Goal: Use online tool/utility: Utilize a website feature to perform a specific function

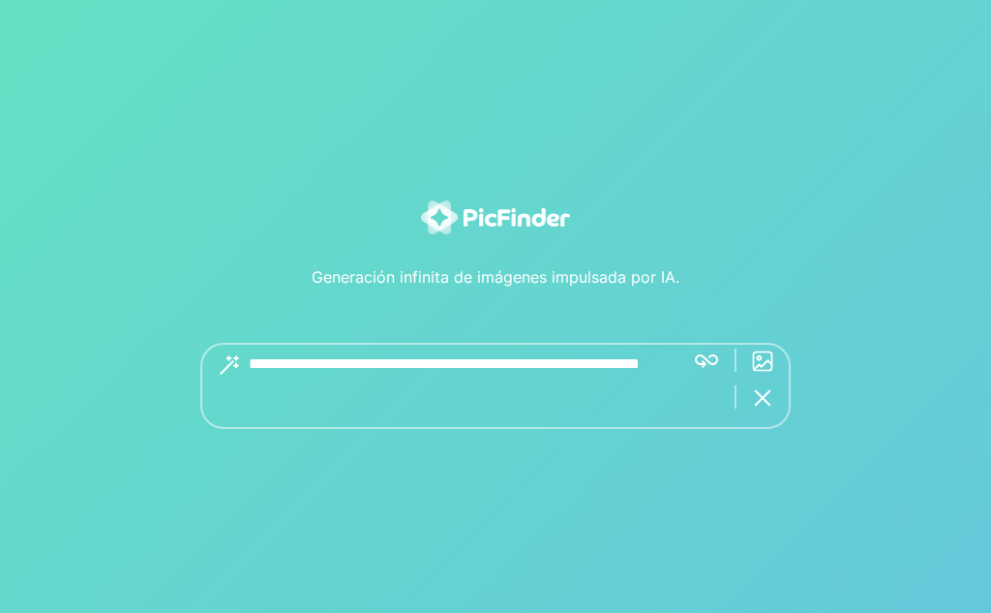
click at [311, 354] on textarea at bounding box center [459, 386] width 420 height 86
